Goal: Complete application form: Complete application form

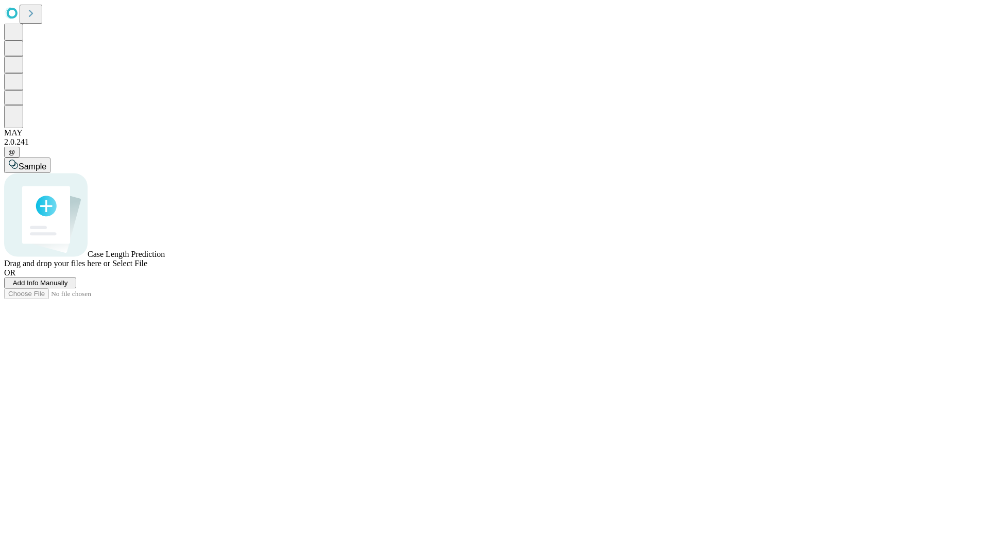
click at [68, 287] on span "Add Info Manually" at bounding box center [40, 283] width 55 height 8
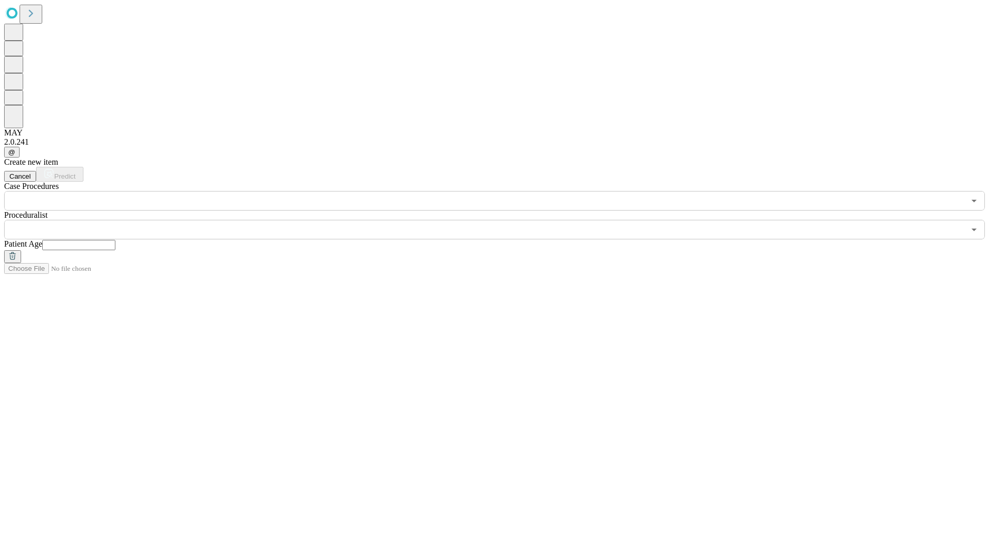
click at [115, 240] on input "text" at bounding box center [78, 245] width 73 height 10
type input "**"
click at [502, 220] on input "text" at bounding box center [484, 230] width 960 height 20
